Goal: Find specific page/section: Find specific page/section

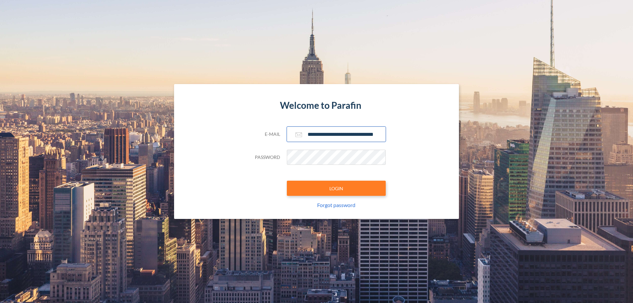
type input "**********"
click at [336, 188] on button "LOGIN" at bounding box center [336, 188] width 99 height 15
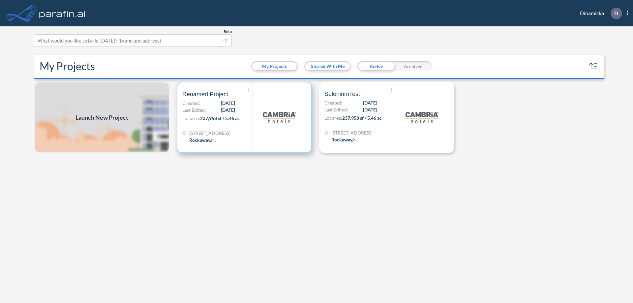
scroll to position [2, 0]
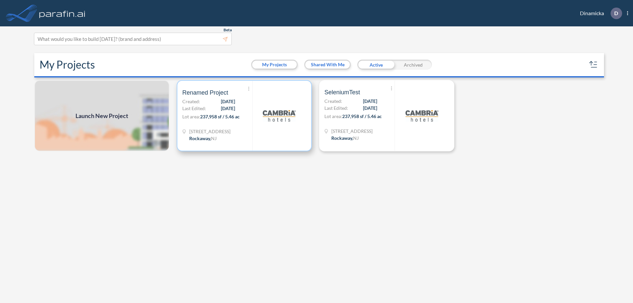
click at [244, 116] on p "Lot area: 237,958 sf / 5.46 ac" at bounding box center [217, 118] width 70 height 10
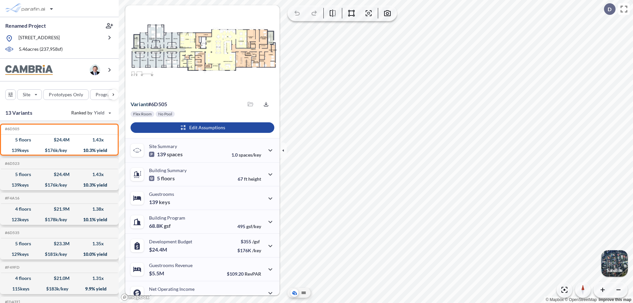
scroll to position [33, 0]
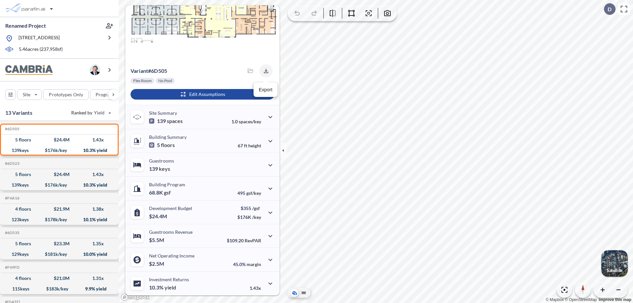
click at [264, 71] on icon "button" at bounding box center [266, 71] width 4 height 4
